Goal: Find specific page/section: Find specific page/section

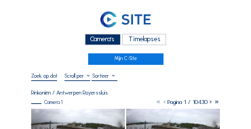
drag, startPoint x: 103, startPoint y: 38, endPoint x: 94, endPoint y: 38, distance: 8.8
click at [102, 38] on div "Camera's" at bounding box center [103, 40] width 36 height 12
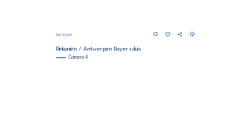
scroll to position [586, 0]
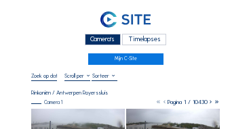
click at [97, 40] on div "Camera's" at bounding box center [103, 40] width 36 height 12
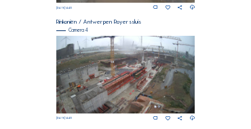
scroll to position [546, 0]
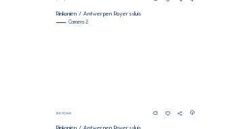
scroll to position [231, 0]
